Goal: Task Accomplishment & Management: Manage account settings

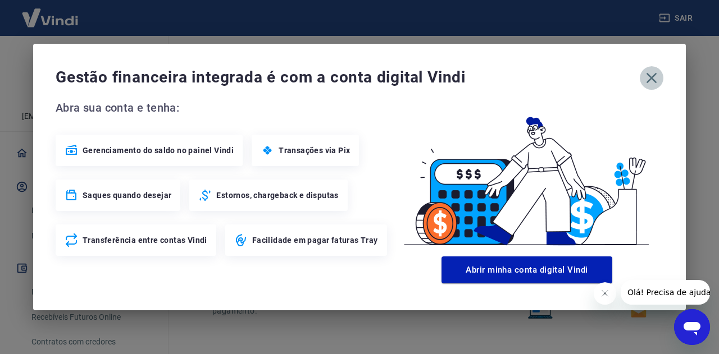
click at [651, 78] on icon "button" at bounding box center [652, 78] width 11 height 11
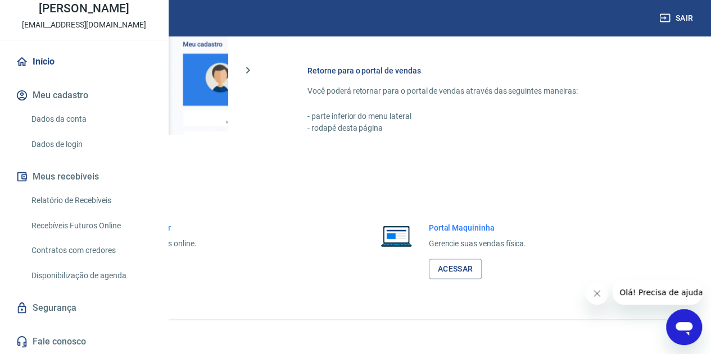
scroll to position [91, 0]
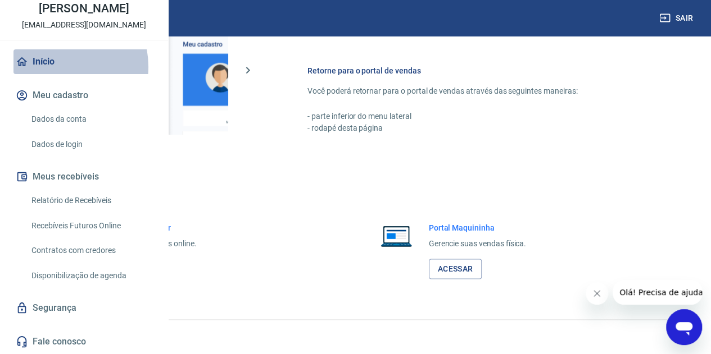
click at [54, 67] on link "Início" at bounding box center [83, 61] width 141 height 25
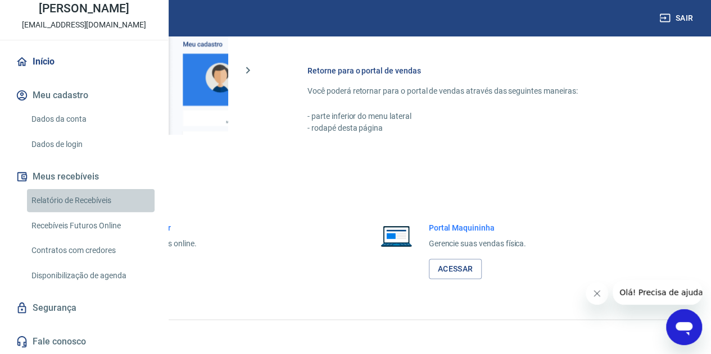
click at [91, 198] on link "Relatório de Recebíveis" at bounding box center [91, 200] width 128 height 23
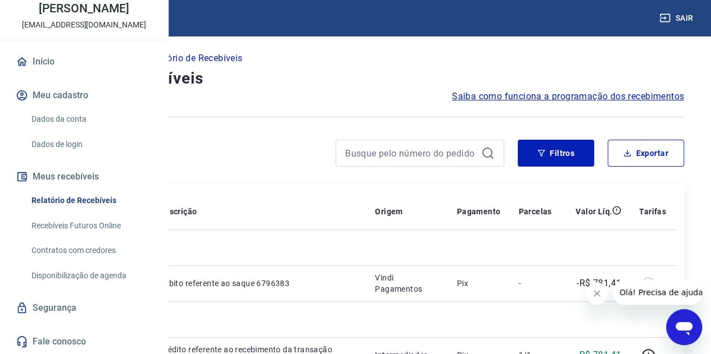
click at [80, 94] on button "Meu cadastro" at bounding box center [83, 95] width 141 height 25
click at [96, 173] on button "Meus recebíveis" at bounding box center [83, 177] width 141 height 25
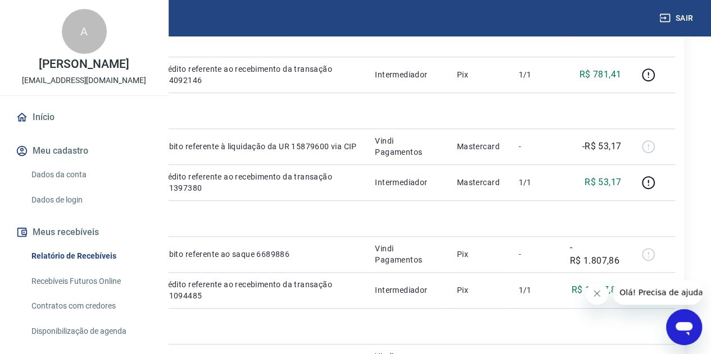
click at [52, 13] on img at bounding box center [49, 18] width 73 height 34
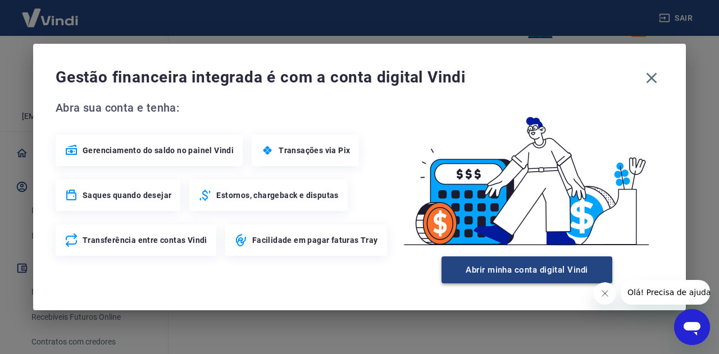
click at [517, 270] on button "Abrir minha conta digital Vindi" at bounding box center [527, 270] width 171 height 27
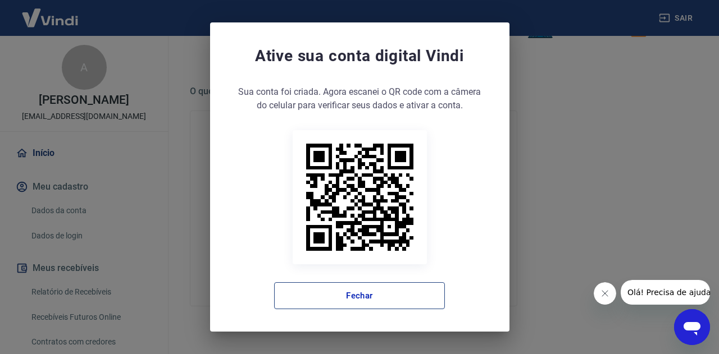
click at [395, 302] on button "Fechar" at bounding box center [359, 296] width 171 height 27
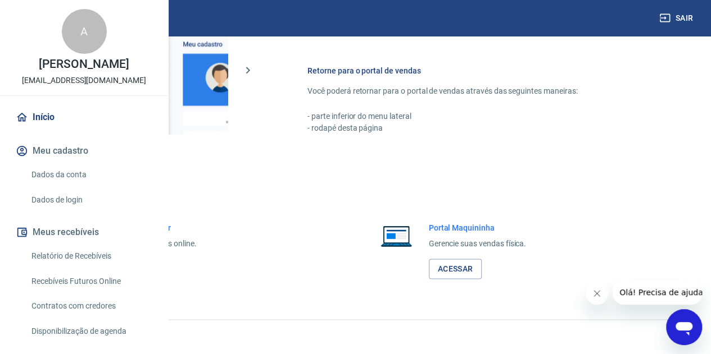
scroll to position [683, 0]
click at [150, 273] on link "Acessar" at bounding box center [123, 269] width 53 height 21
